Goal: Transaction & Acquisition: Book appointment/travel/reservation

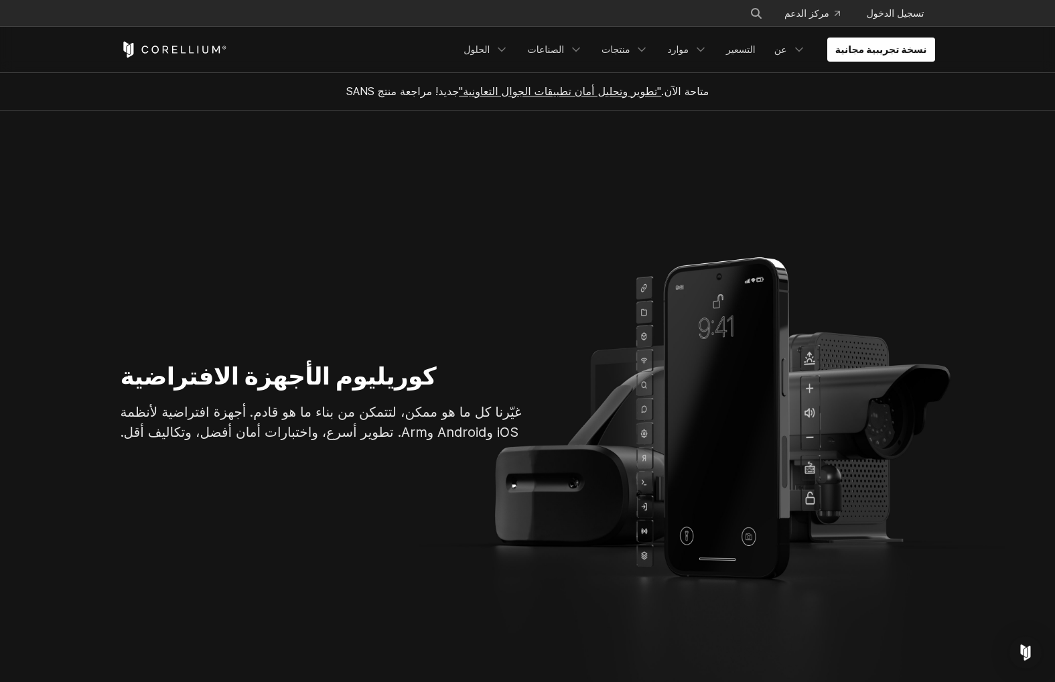
click at [592, 179] on section "كوريليوم الأجهزة الافتراضية غيّرنا كل ما هو ممكن، لتتمكن من بناء ما هو قادم. أج…" at bounding box center [527, 407] width 1055 height 593
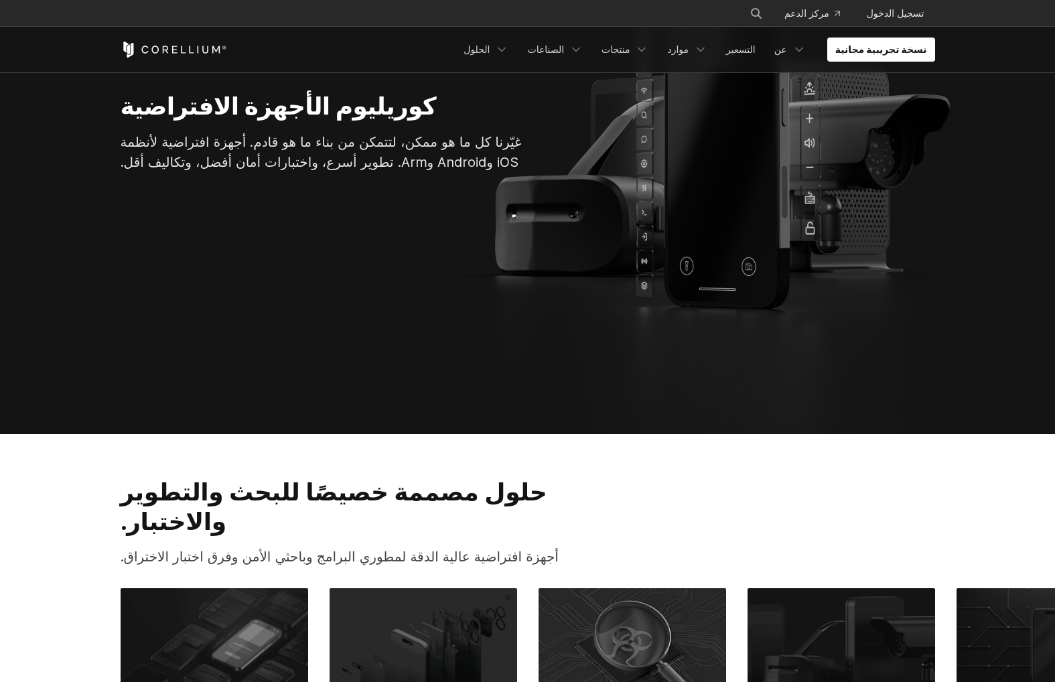
scroll to position [268, 0]
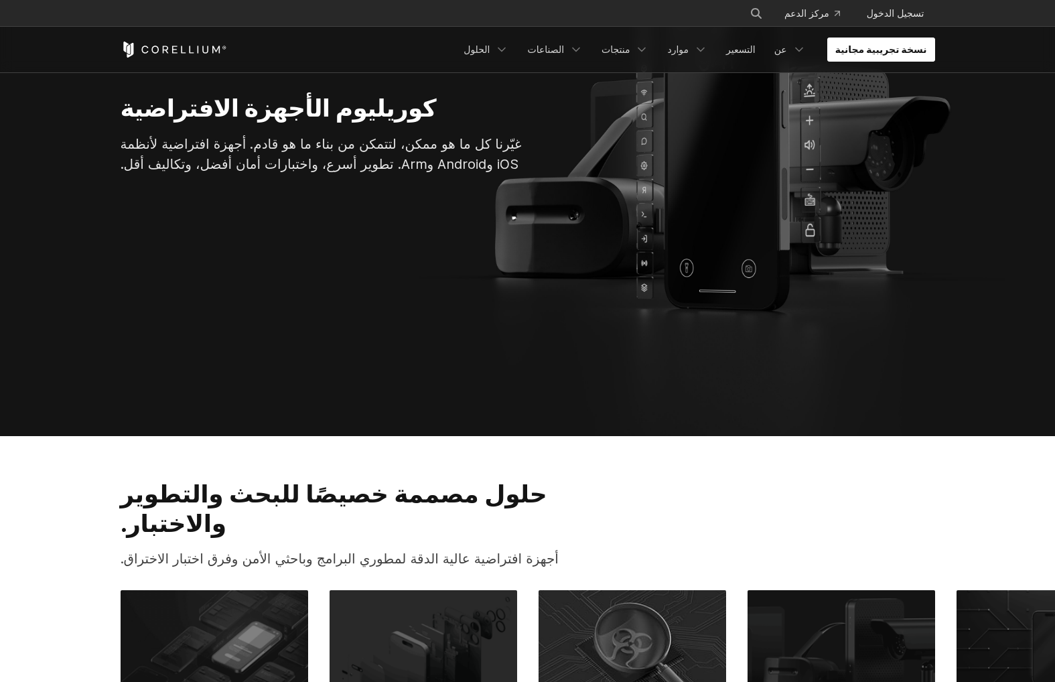
click at [869, 52] on font "نسخة تجريبية مجانية" at bounding box center [881, 49] width 92 height 11
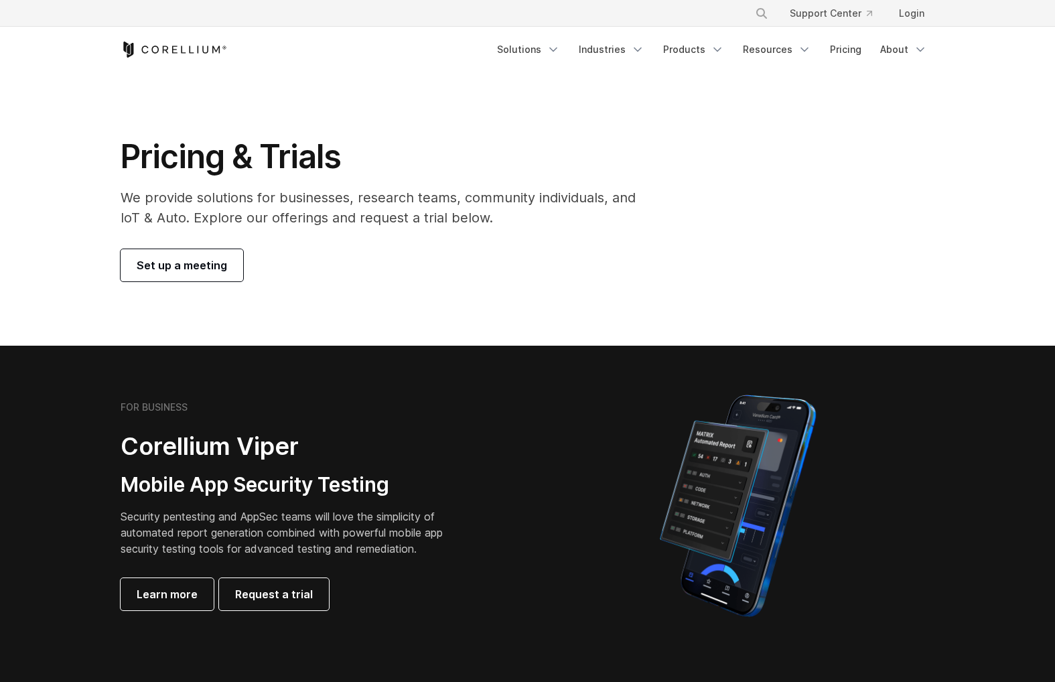
click at [196, 264] on span "Set up a meeting" at bounding box center [182, 265] width 90 height 16
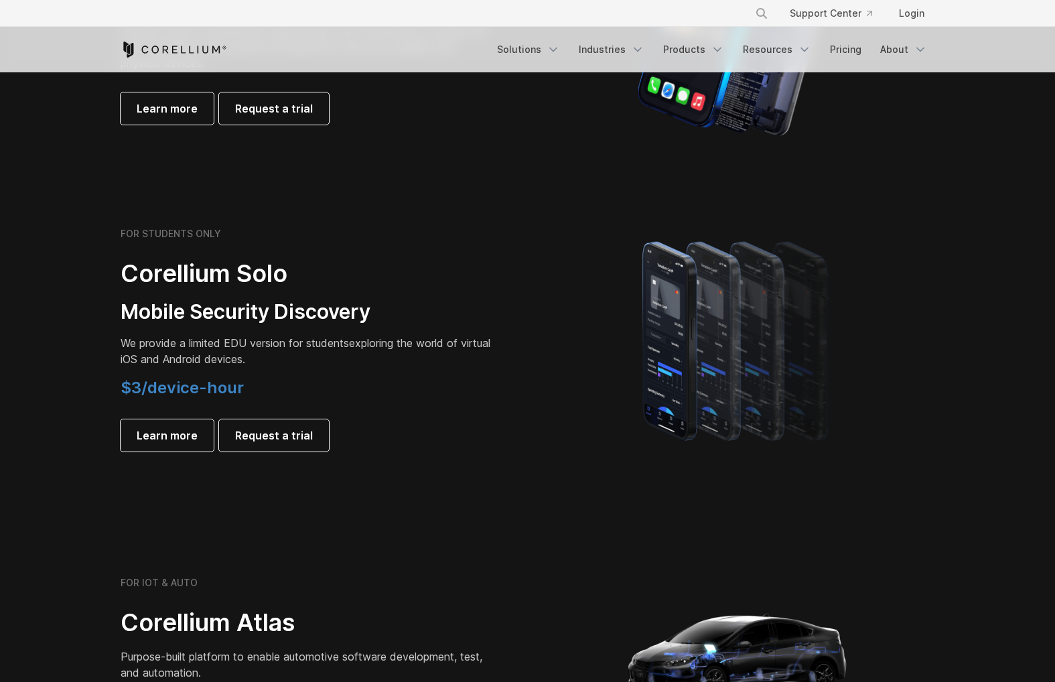
scroll to position [938, 0]
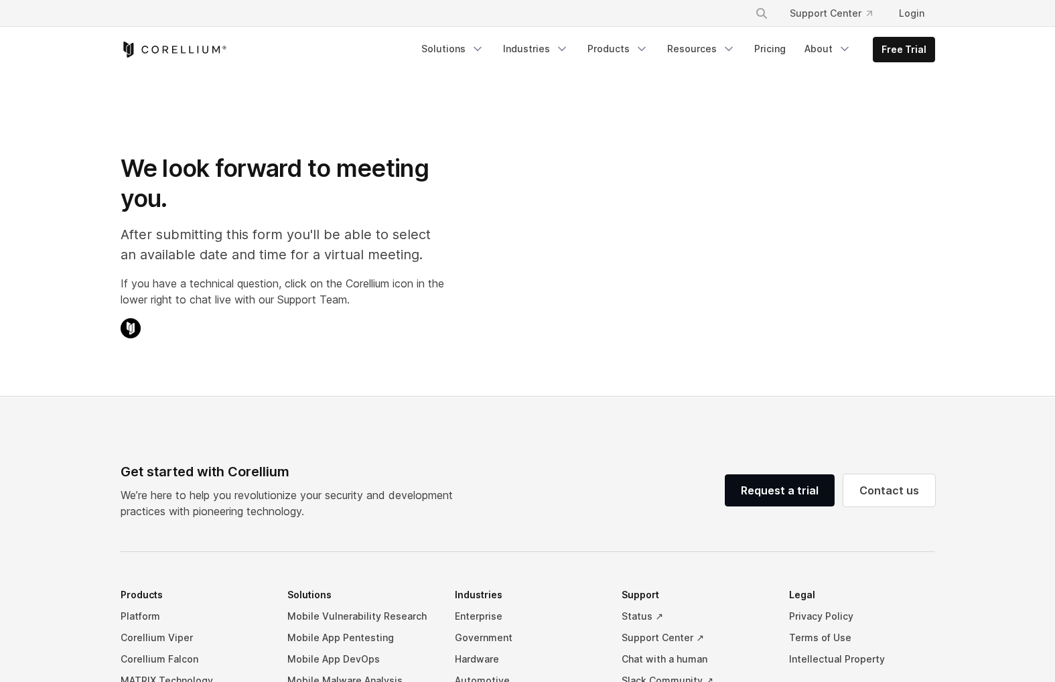
select select "**"
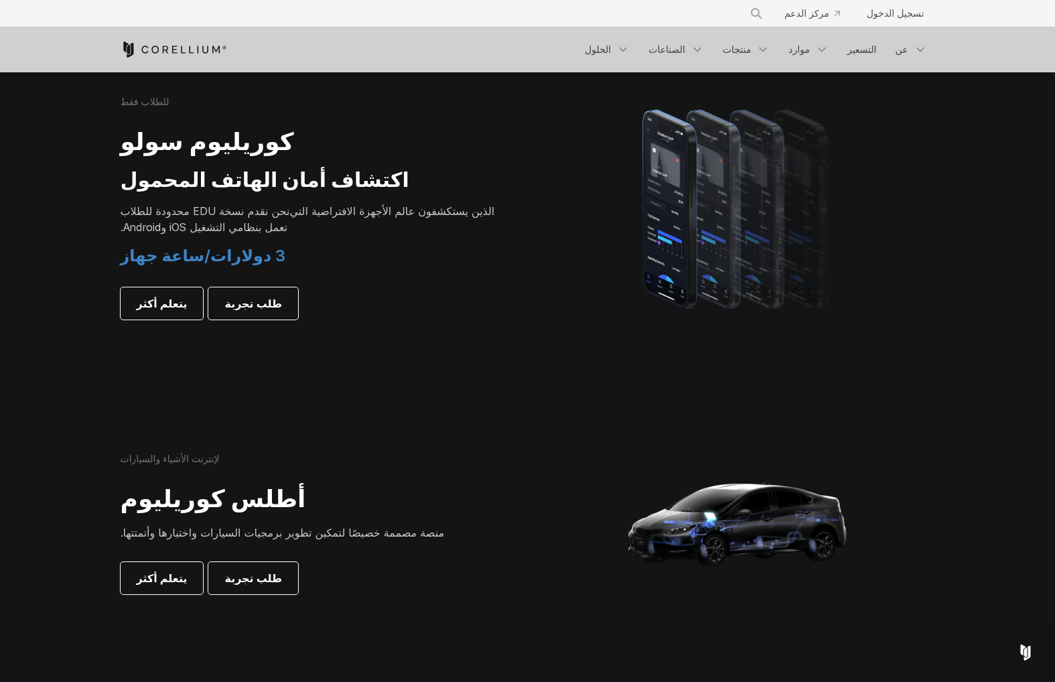
click at [912, 224] on div at bounding box center [738, 207] width 394 height 234
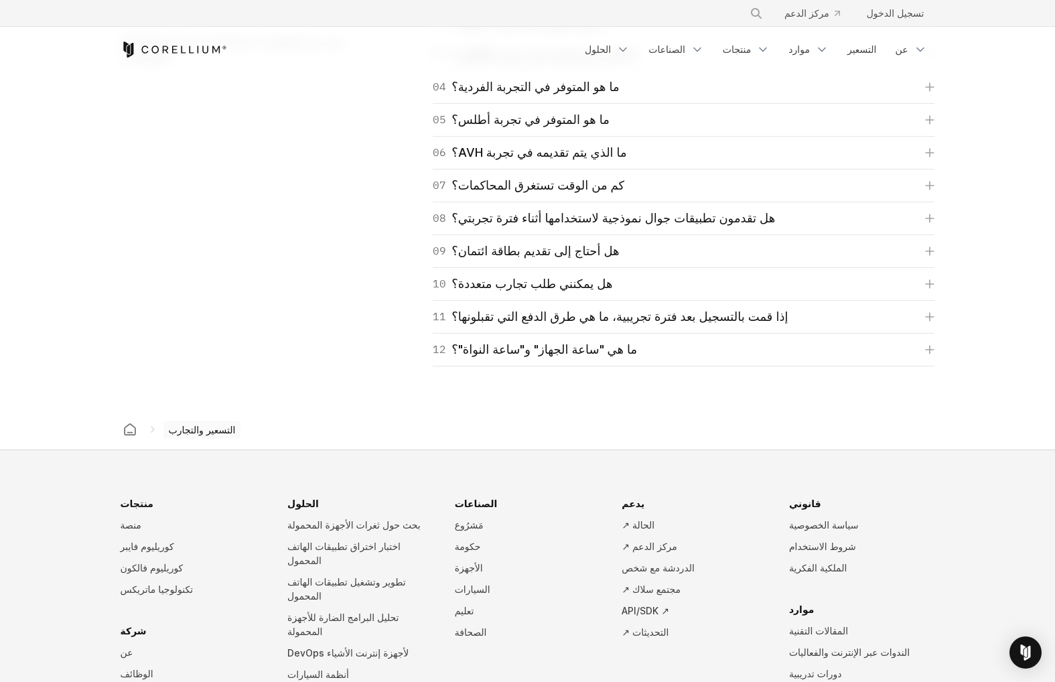
scroll to position [2143, 0]
